Goal: Find specific page/section: Find specific page/section

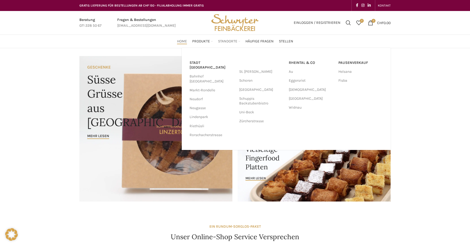
click at [229, 42] on span "Standorte" at bounding box center [227, 41] width 19 height 5
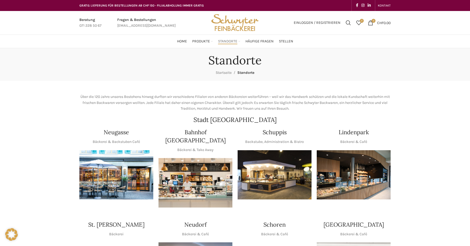
click at [274, 174] on img "1 / 1" at bounding box center [275, 174] width 74 height 49
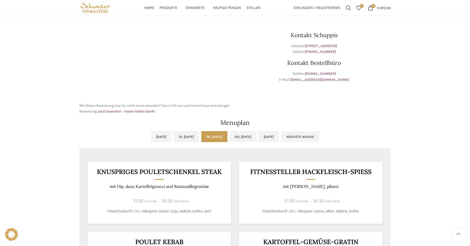
scroll to position [121, 0]
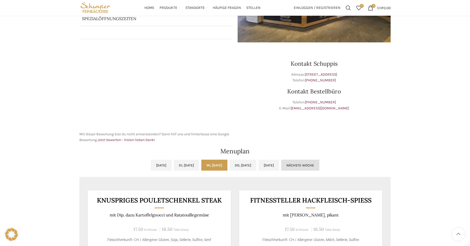
click at [319, 164] on link "Nächste Woche" at bounding box center [300, 164] width 38 height 11
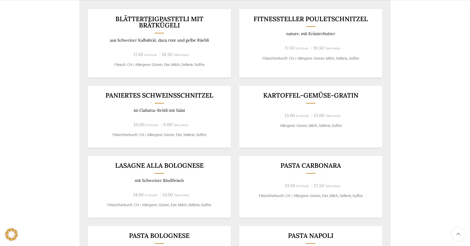
scroll to position [302, 0]
